Goal: Task Accomplishment & Management: Use online tool/utility

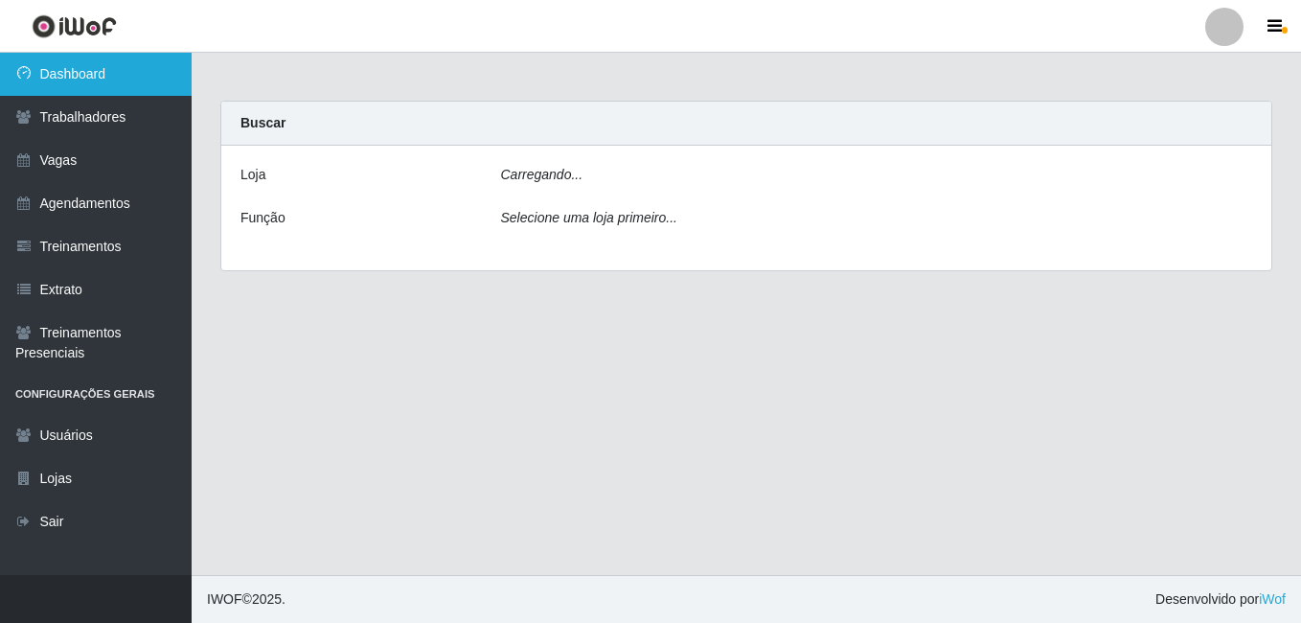
click at [122, 65] on link "Dashboard" at bounding box center [96, 74] width 192 height 43
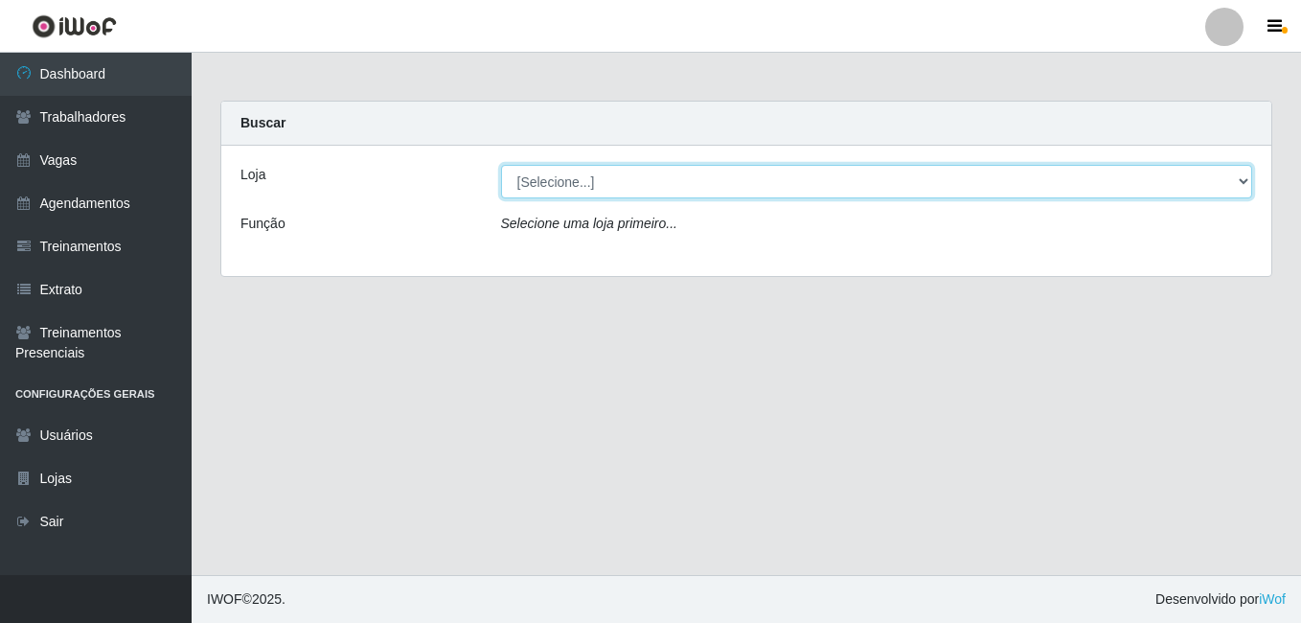
click at [574, 188] on select "[Selecione...] Extremoz Supermercados" at bounding box center [877, 182] width 752 height 34
select select "519"
click at [501, 165] on select "[Selecione...] Extremoz Supermercados" at bounding box center [877, 182] width 752 height 34
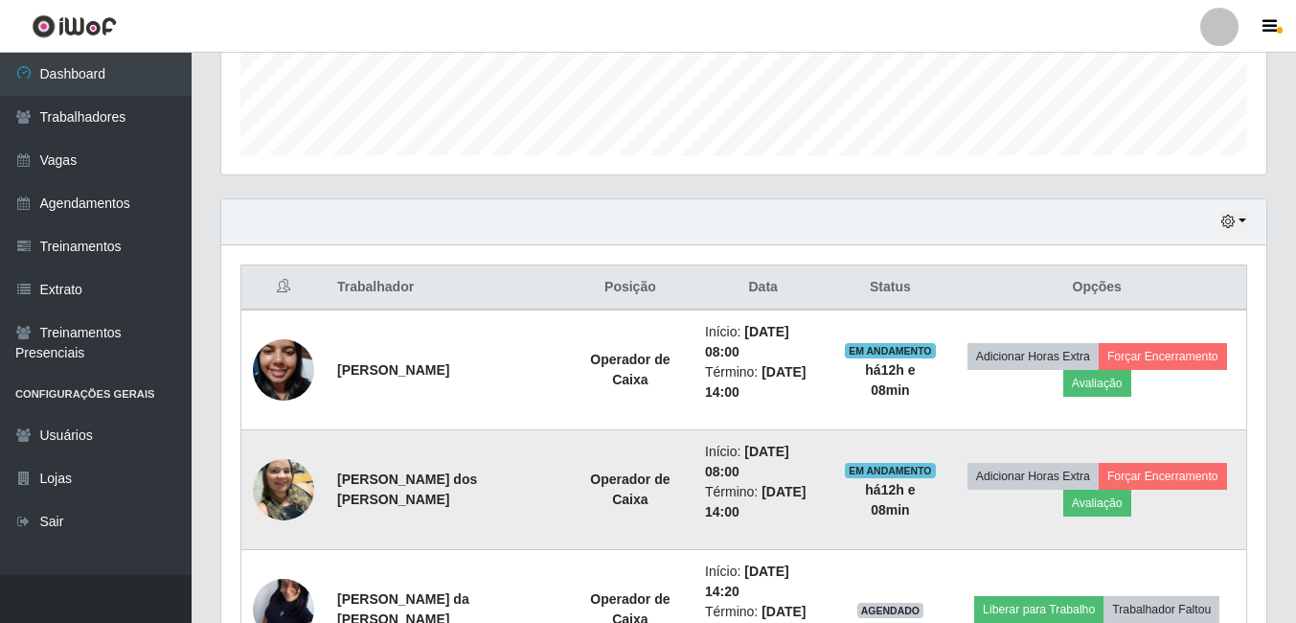
scroll to position [668, 0]
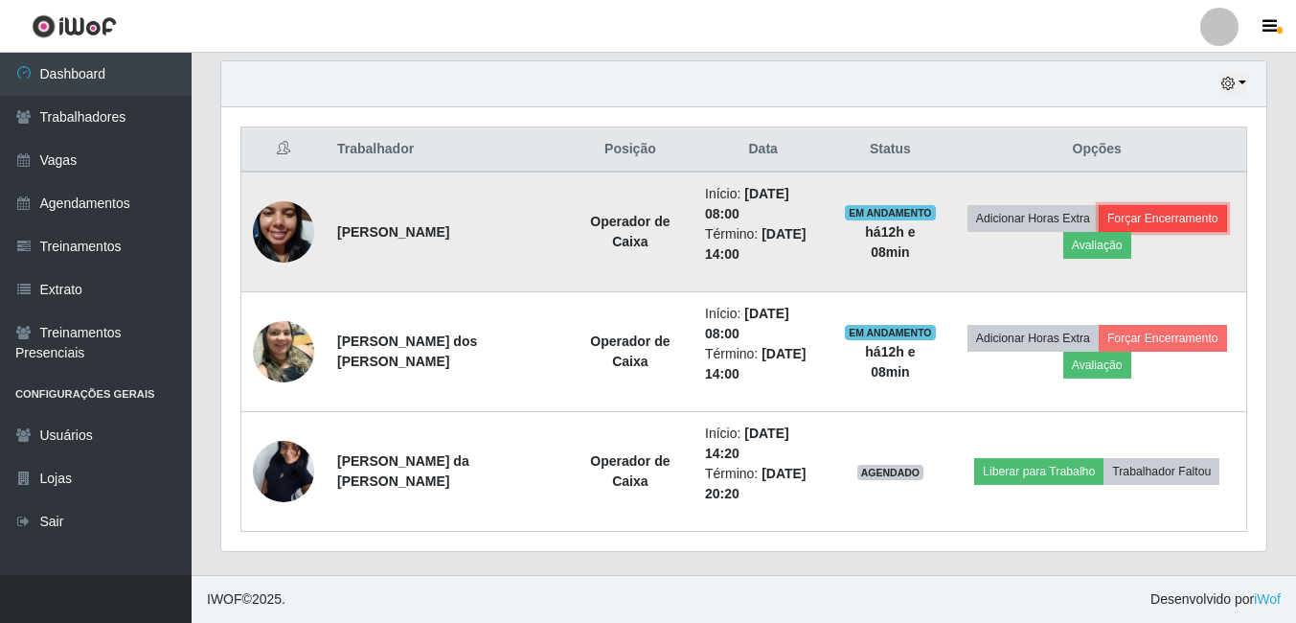
click at [1204, 223] on button "Forçar Encerramento" at bounding box center [1163, 218] width 128 height 27
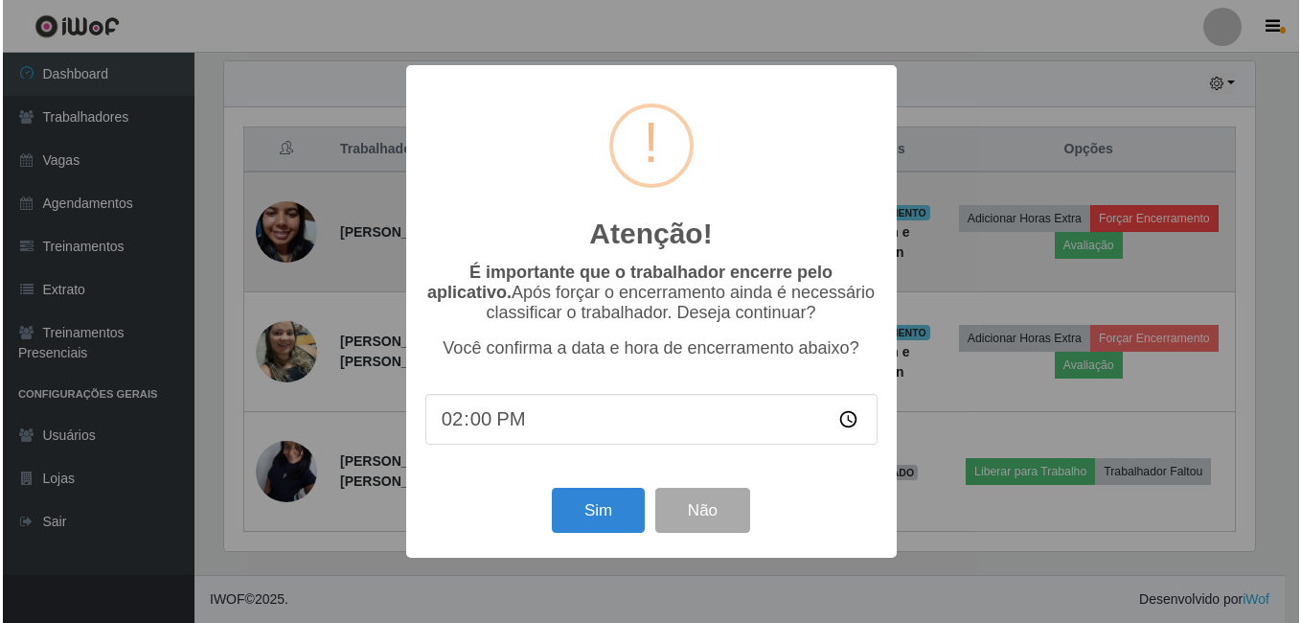
scroll to position [398, 1036]
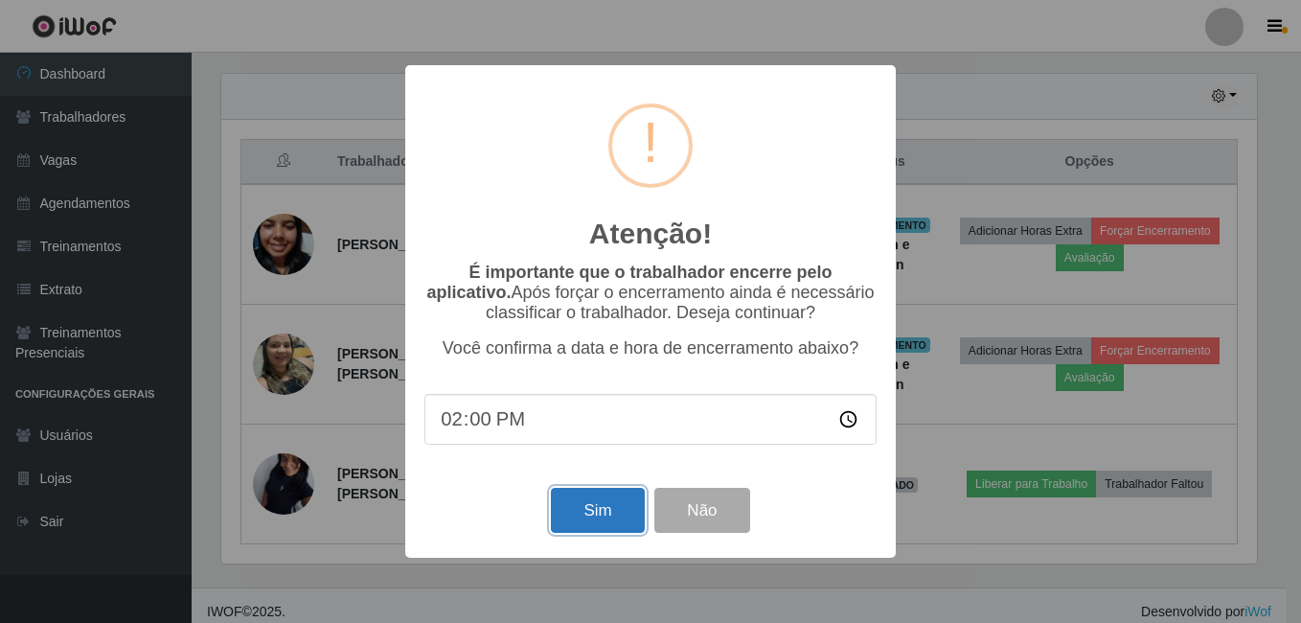
click at [597, 525] on button "Sim" at bounding box center [597, 510] width 93 height 45
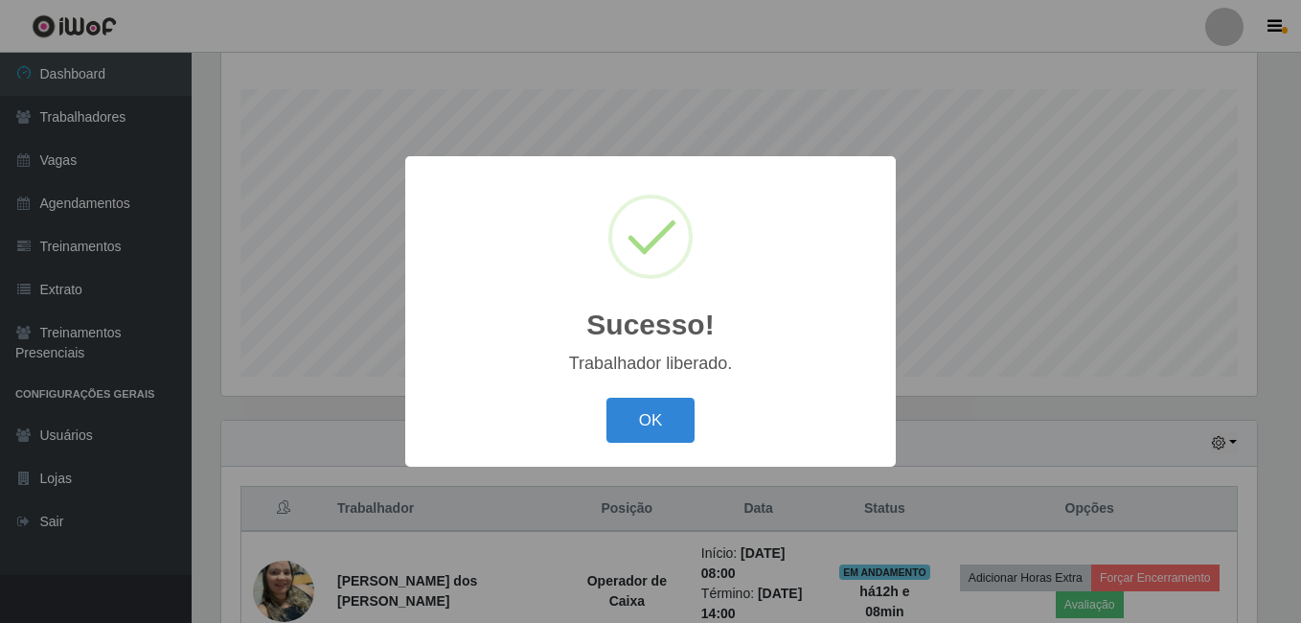
click at [634, 377] on div "Sucesso! × Trabalhador liberado. OK Cancel" at bounding box center [650, 311] width 491 height 310
click at [657, 415] on button "OK" at bounding box center [651, 420] width 89 height 45
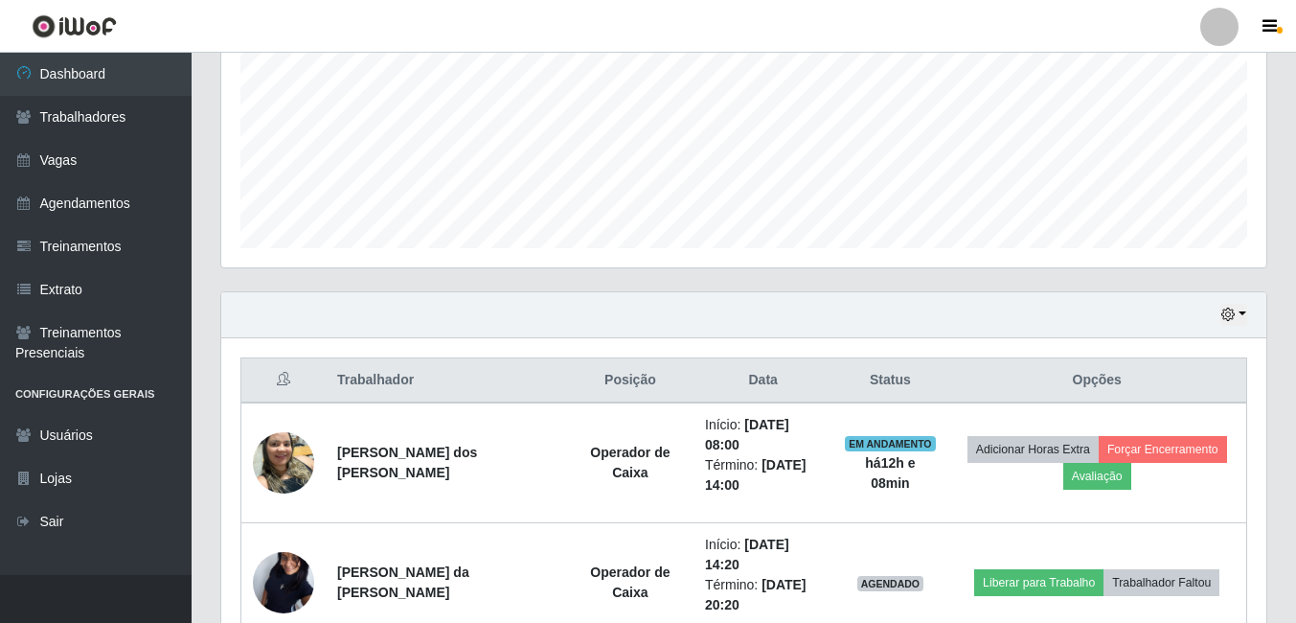
scroll to position [548, 0]
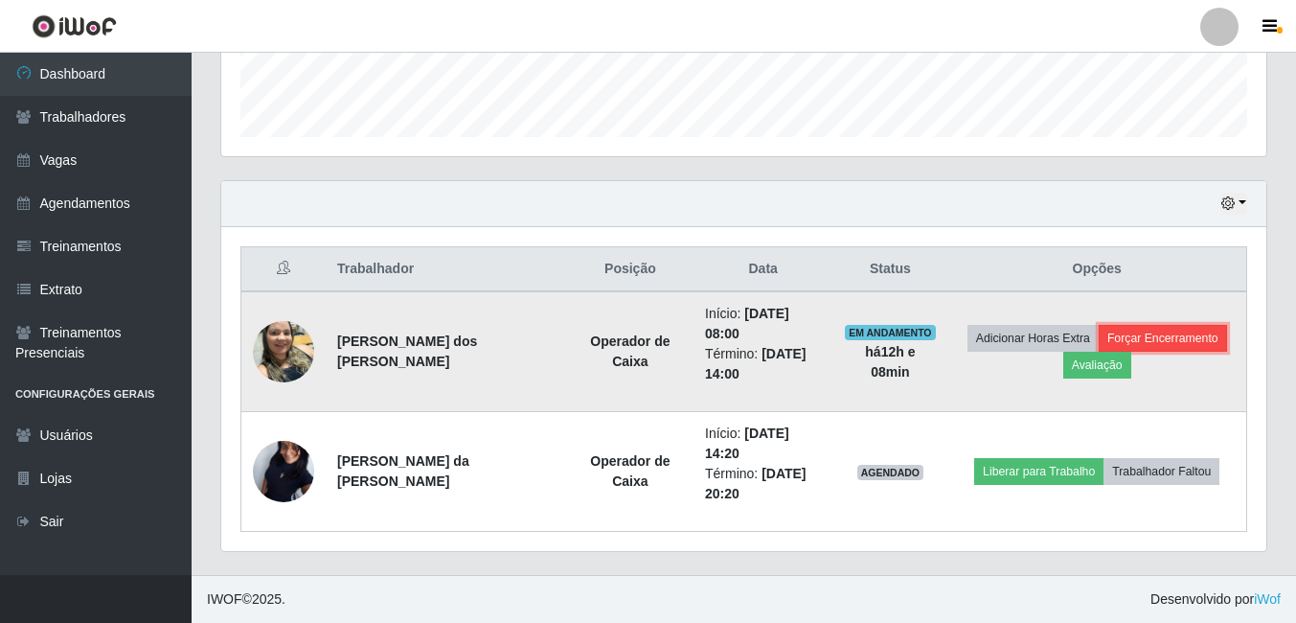
click at [1168, 334] on button "Forçar Encerramento" at bounding box center [1163, 338] width 128 height 27
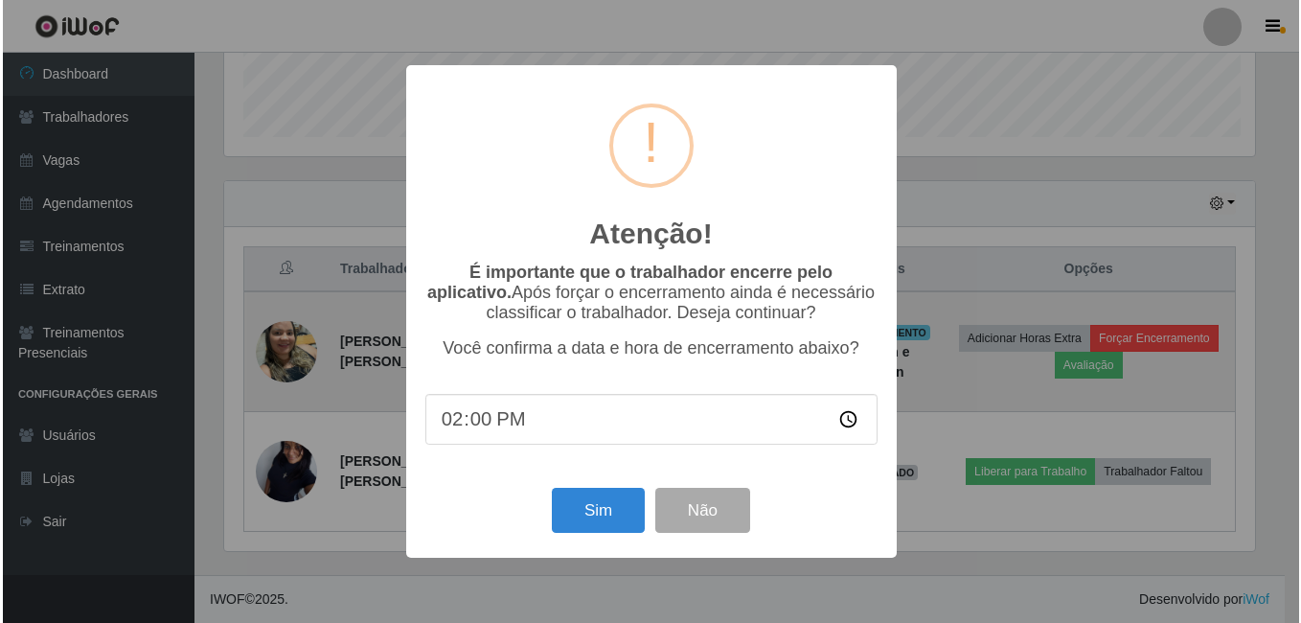
scroll to position [398, 1036]
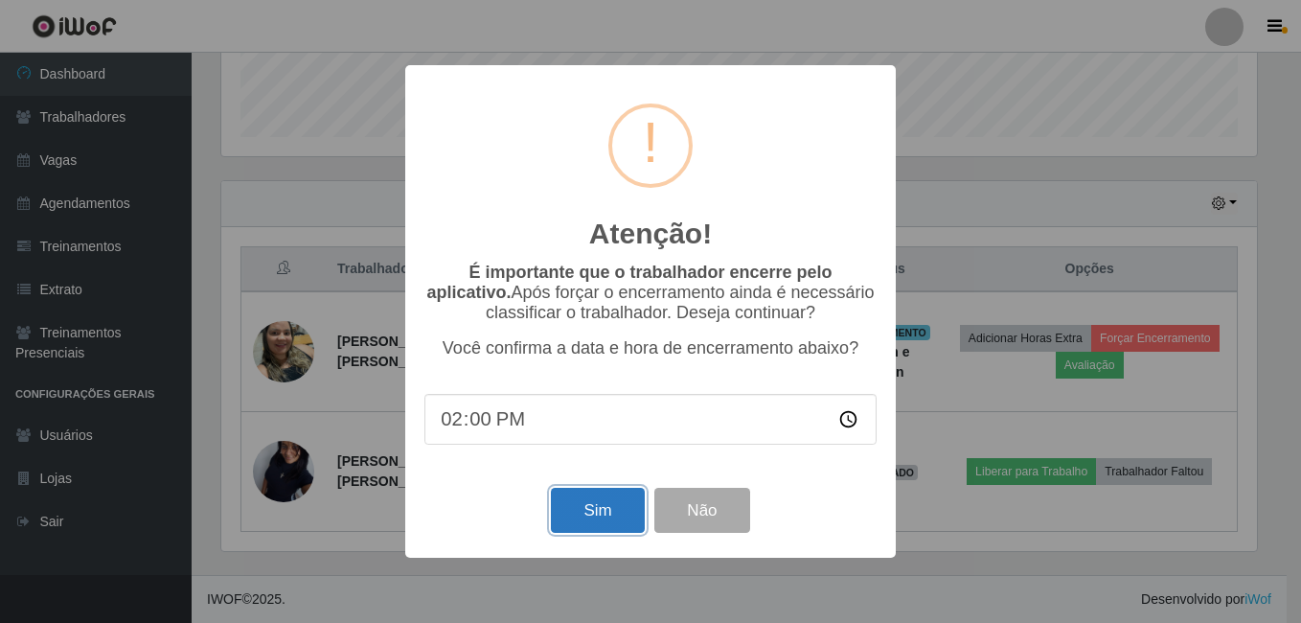
click at [602, 518] on button "Sim" at bounding box center [597, 510] width 93 height 45
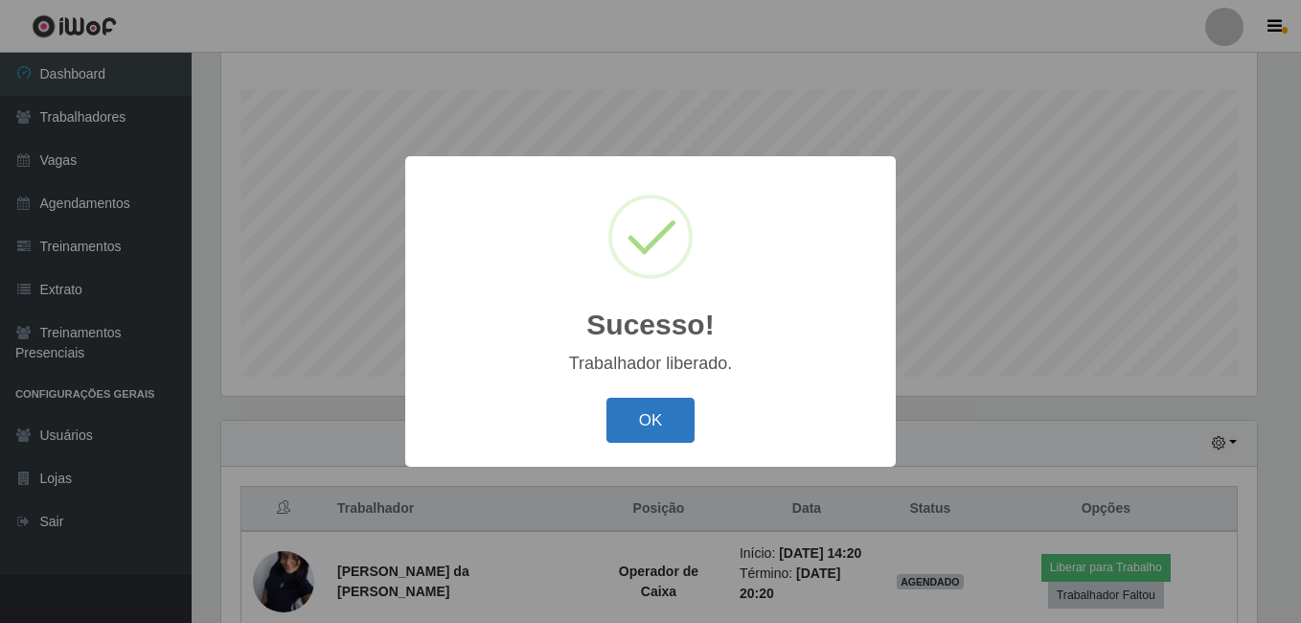
click at [650, 435] on button "OK" at bounding box center [651, 420] width 89 height 45
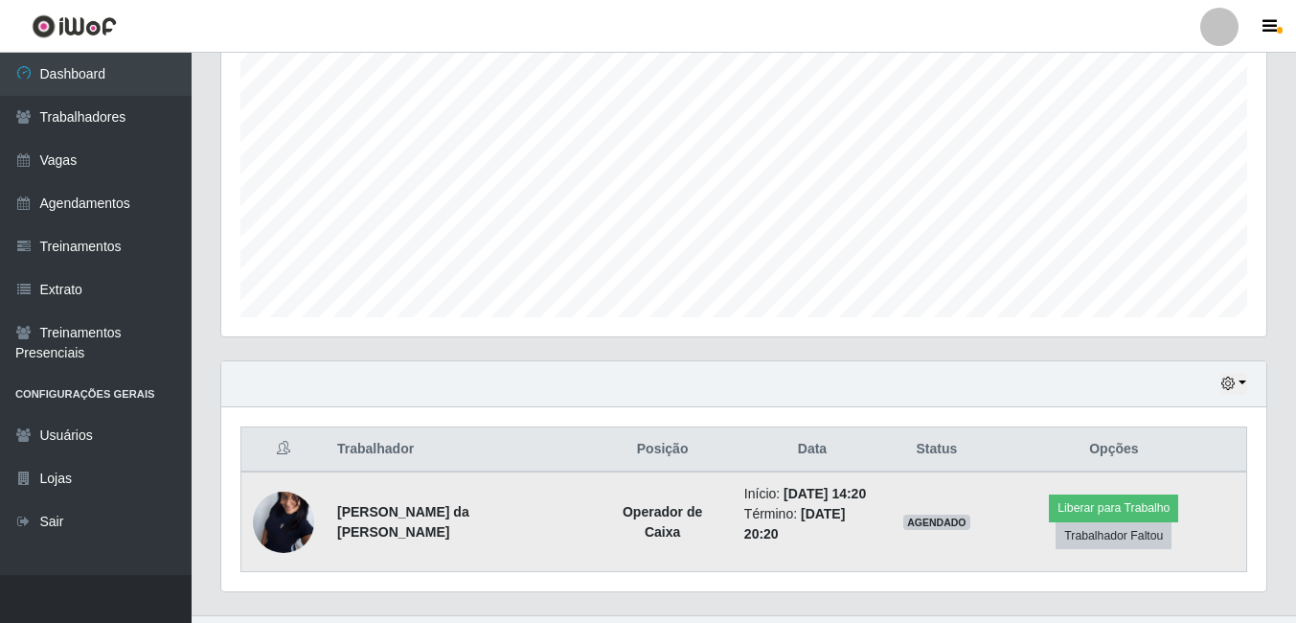
scroll to position [394, 0]
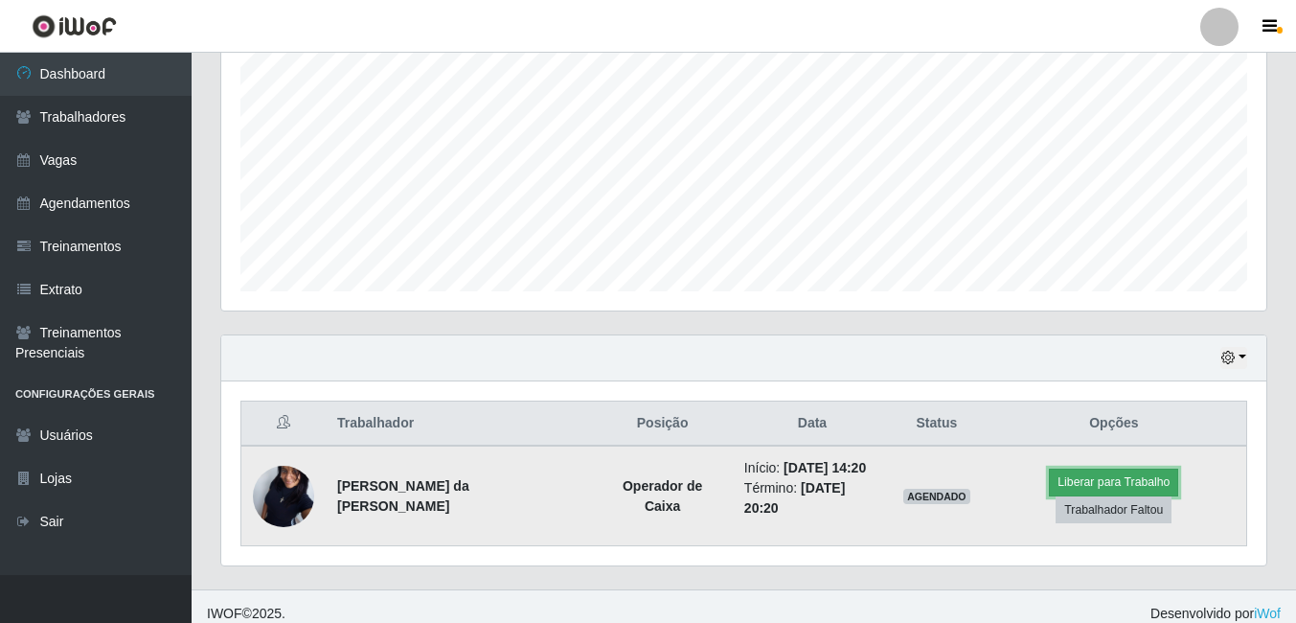
click at [1049, 495] on button "Liberar para Trabalho" at bounding box center [1113, 482] width 129 height 27
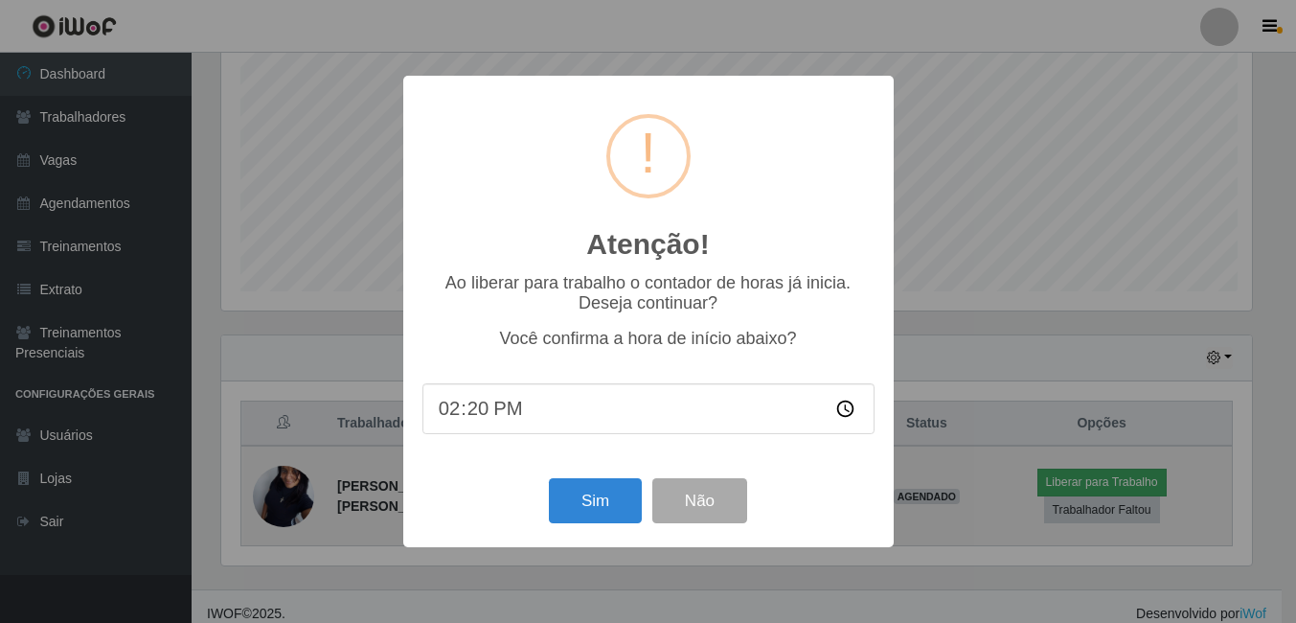
scroll to position [398, 1036]
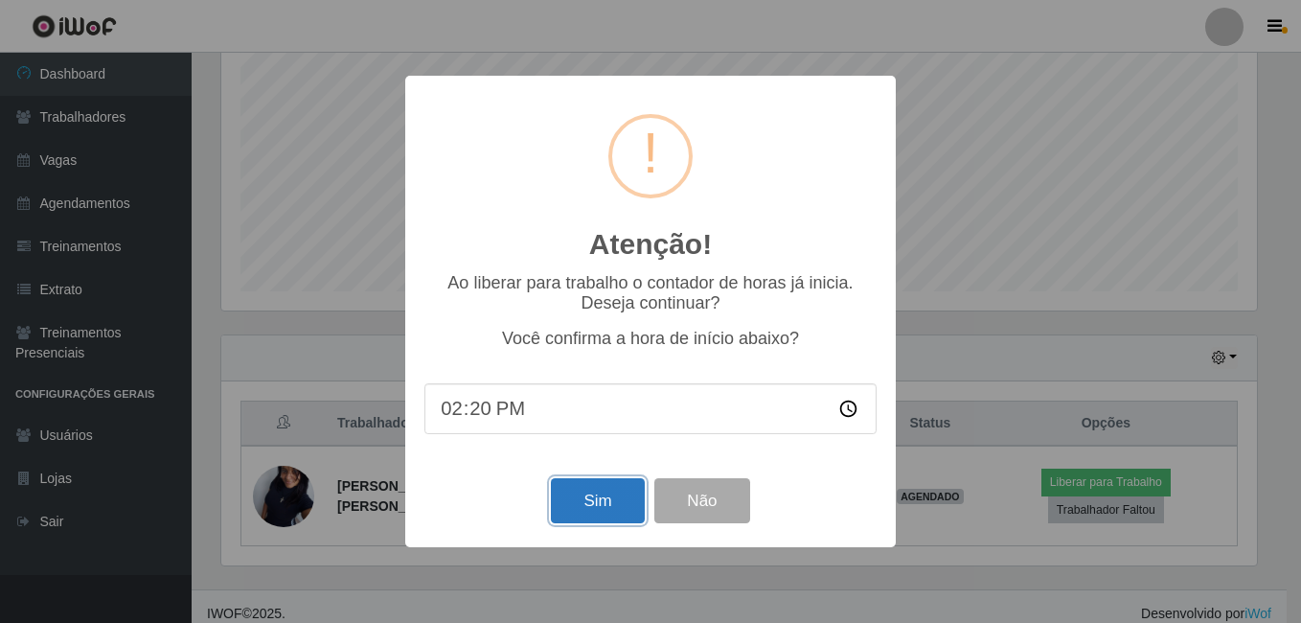
click at [577, 522] on button "Sim" at bounding box center [597, 500] width 93 height 45
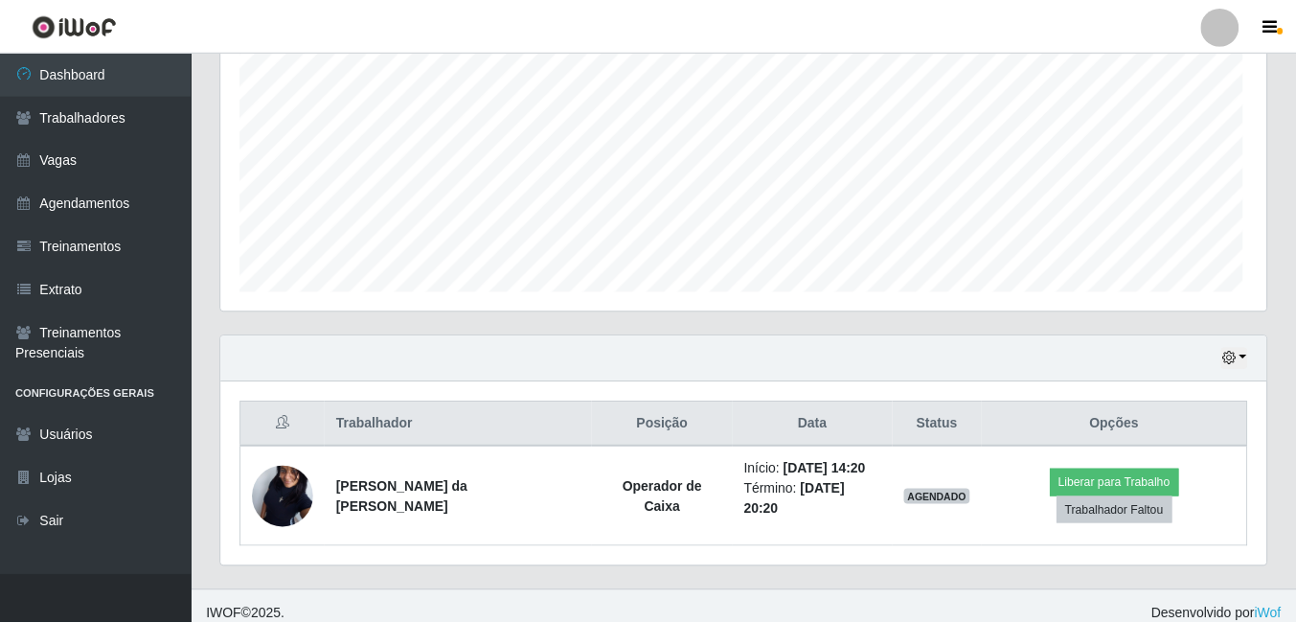
scroll to position [0, 0]
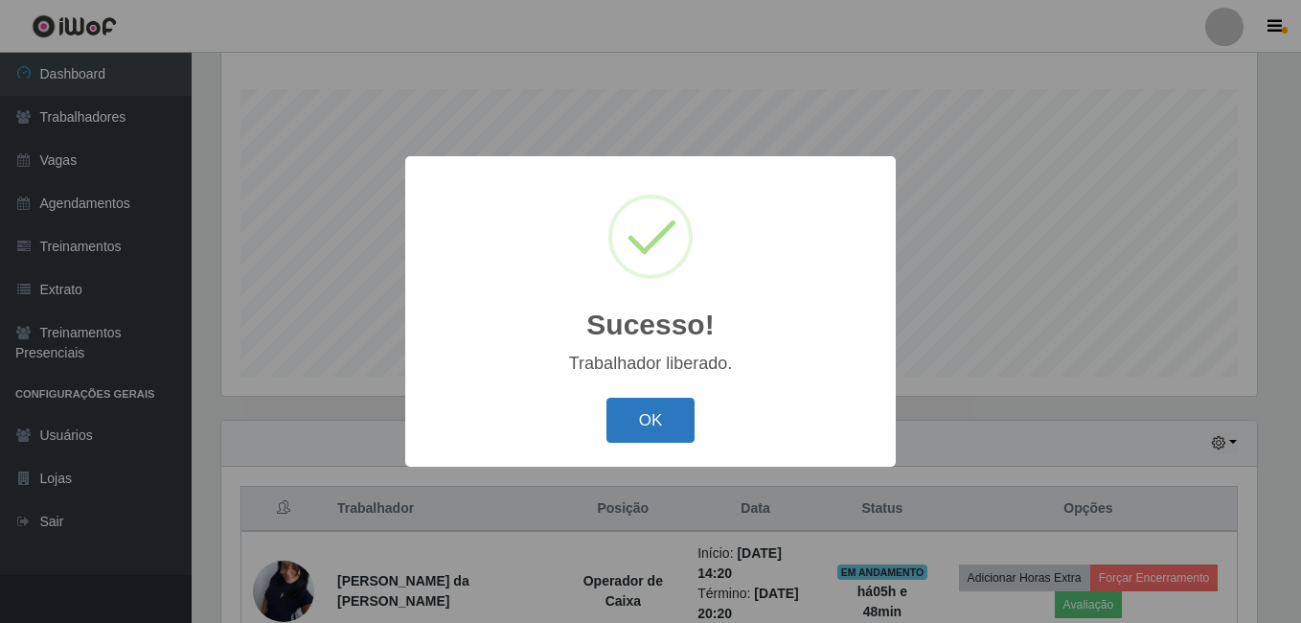
click at [683, 425] on button "OK" at bounding box center [651, 420] width 89 height 45
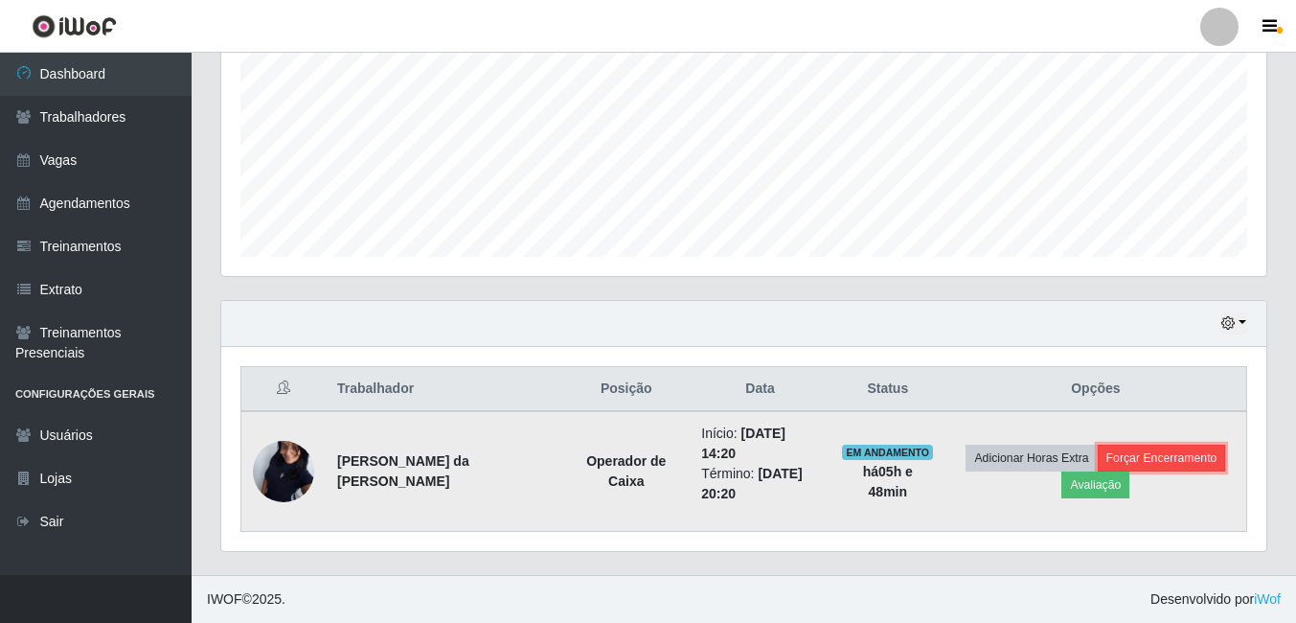
click at [1186, 458] on button "Forçar Encerramento" at bounding box center [1162, 458] width 128 height 27
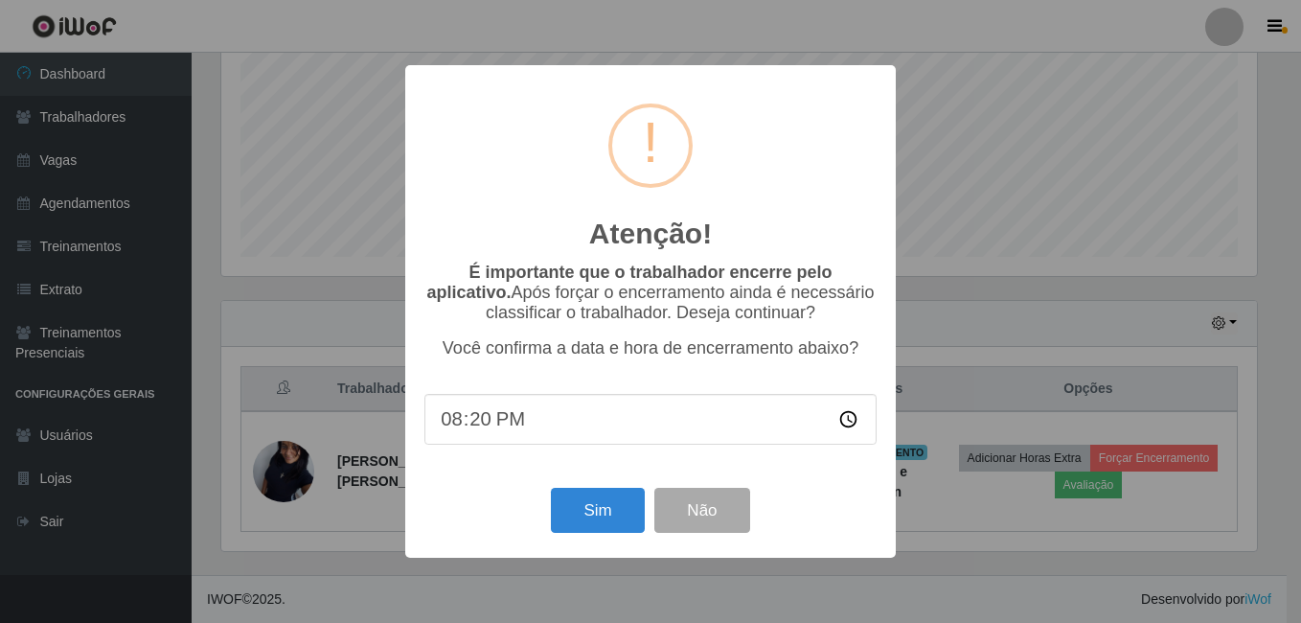
click at [505, 413] on input "20:20" at bounding box center [650, 419] width 452 height 51
click at [471, 424] on input "20:20" at bounding box center [650, 419] width 452 height 51
click at [453, 426] on input "20:20" at bounding box center [650, 419] width 452 height 51
click at [480, 424] on input "20:20" at bounding box center [650, 419] width 452 height 51
type input "20:00"
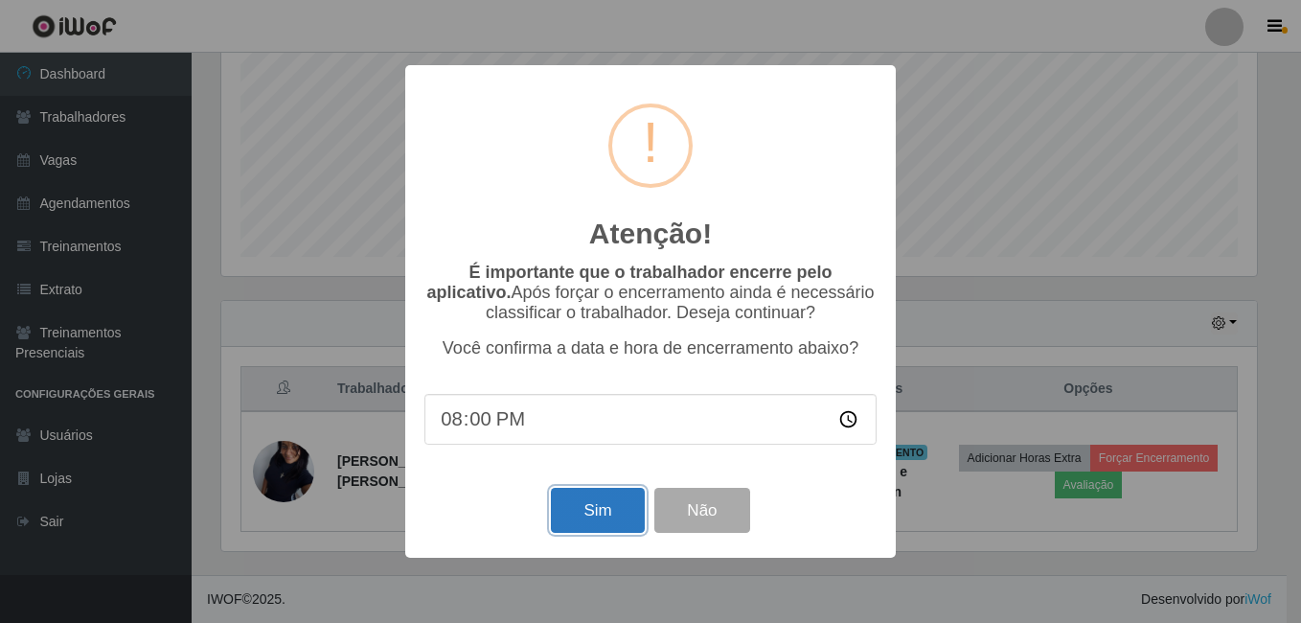
click at [576, 522] on button "Sim" at bounding box center [597, 510] width 93 height 45
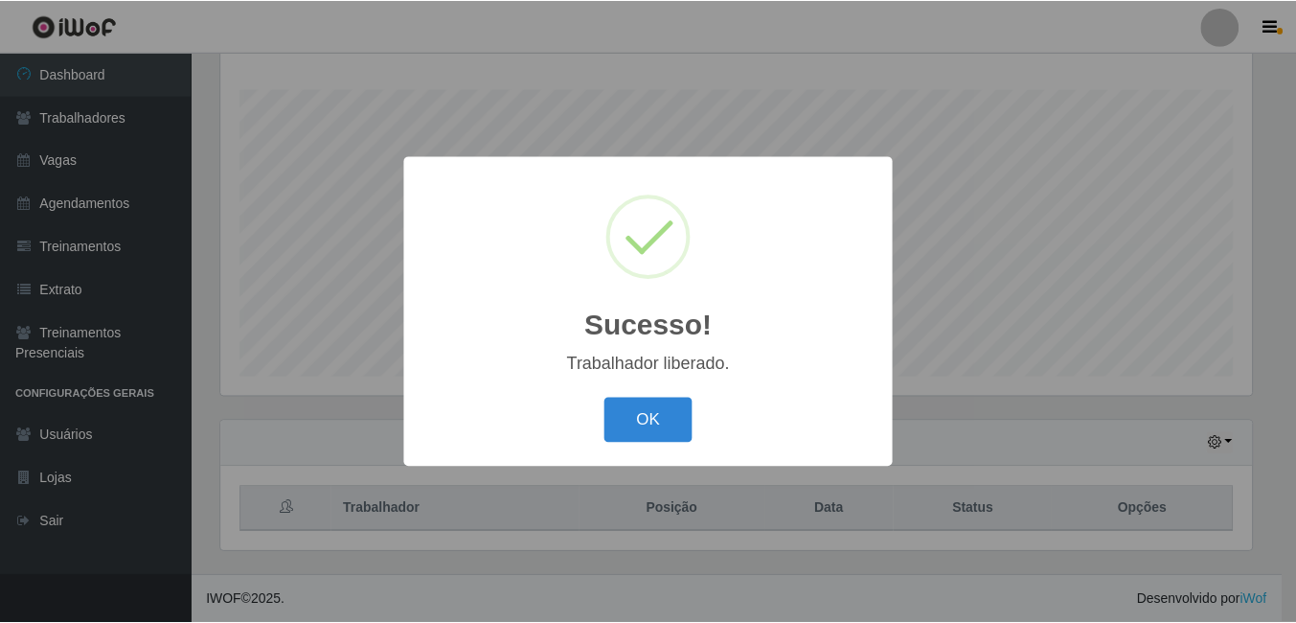
scroll to position [398, 1036]
click at [683, 427] on button "OK" at bounding box center [651, 420] width 89 height 45
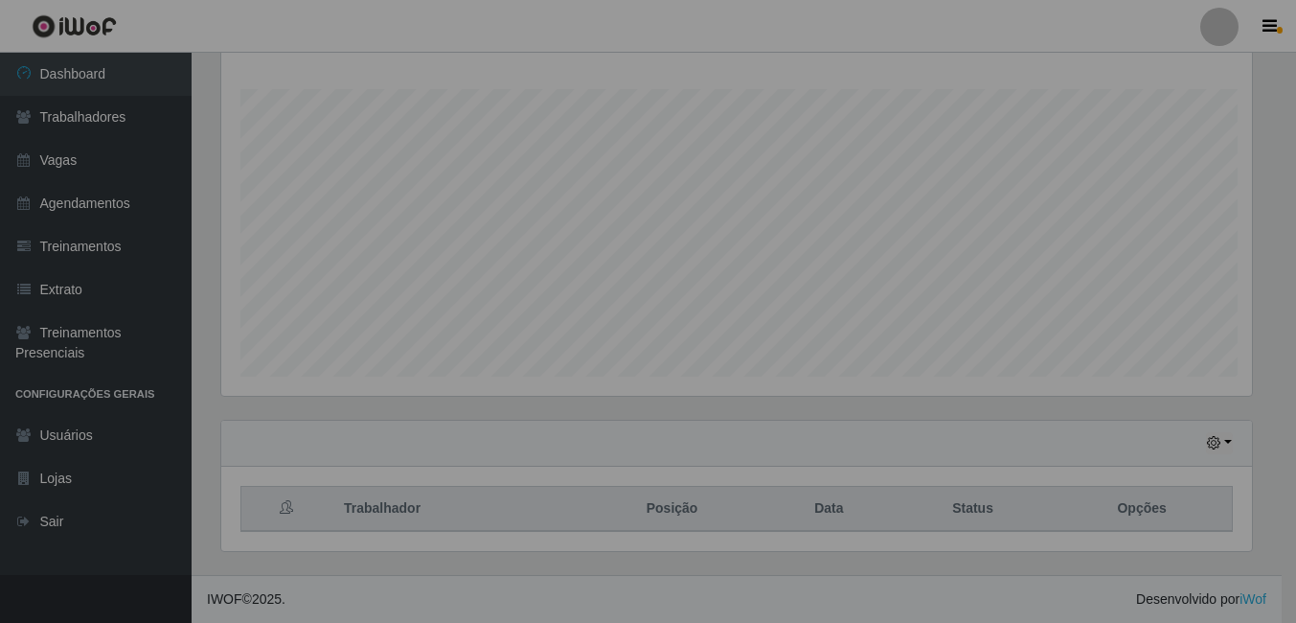
scroll to position [957824, 957176]
